Goal: Navigation & Orientation: Find specific page/section

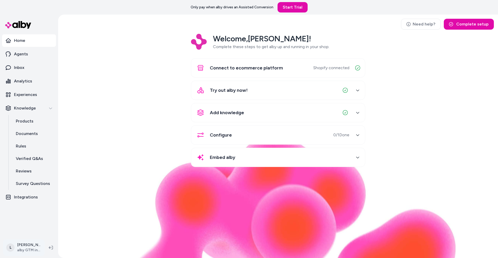
click at [25, 244] on html "Only pay when alby drives an Assisted Conversion Start Trial Home Agents Inbox …" at bounding box center [249, 129] width 498 height 258
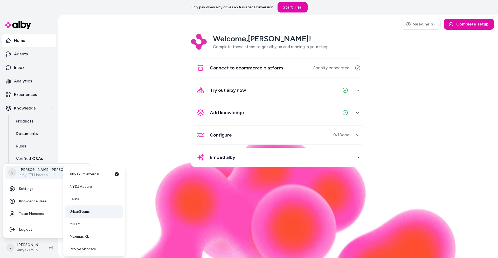
click at [83, 208] on link "UrbanStems" at bounding box center [94, 211] width 58 height 12
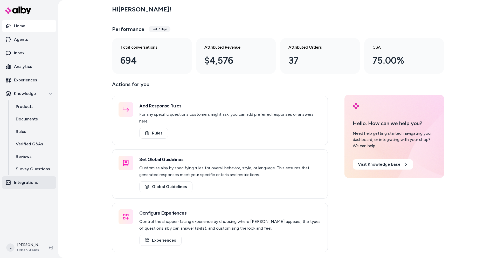
click at [37, 181] on link "Integrations" at bounding box center [29, 182] width 54 height 12
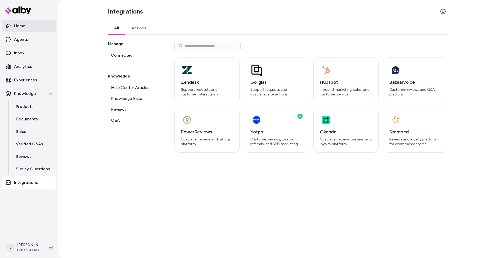
click at [22, 27] on p "Home" at bounding box center [19, 26] width 11 height 6
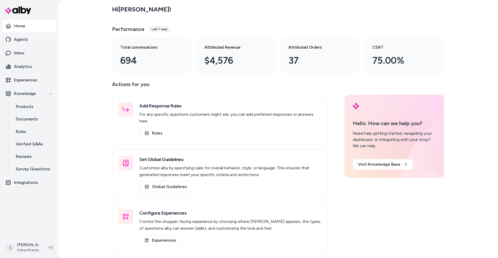
click at [100, 67] on div "Hi [PERSON_NAME] ! Performance Last 7 days Total conversations 694 Attributed R…" at bounding box center [278, 129] width 440 height 258
